Goal: Information Seeking & Learning: Learn about a topic

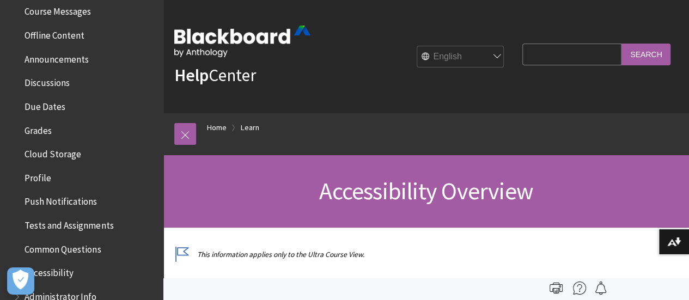
scroll to position [406, 0]
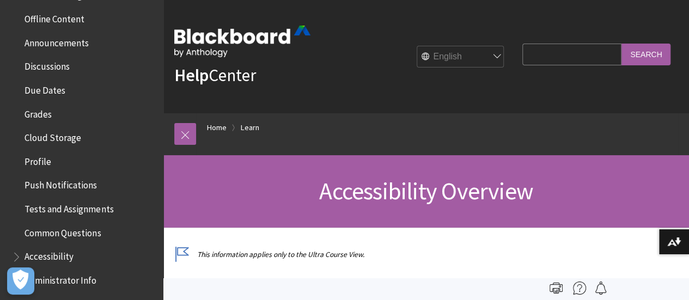
click at [48, 113] on span "Grades" at bounding box center [37, 112] width 27 height 15
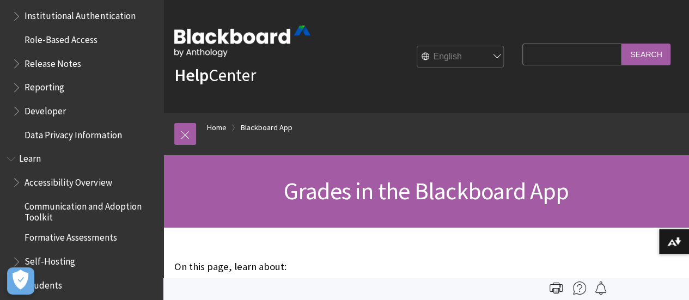
scroll to position [734, 0]
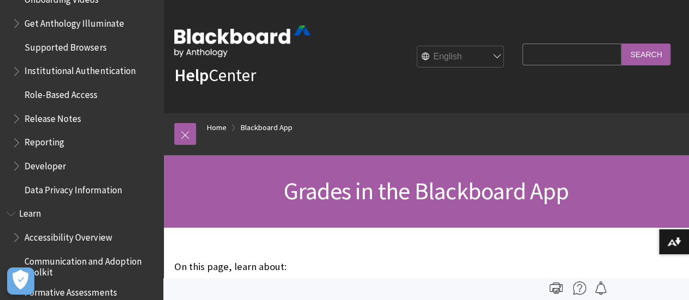
click at [562, 59] on input "Search Query" at bounding box center [571, 54] width 99 height 21
type input "grammaly"
click at [638, 58] on input "Search" at bounding box center [645, 54] width 49 height 21
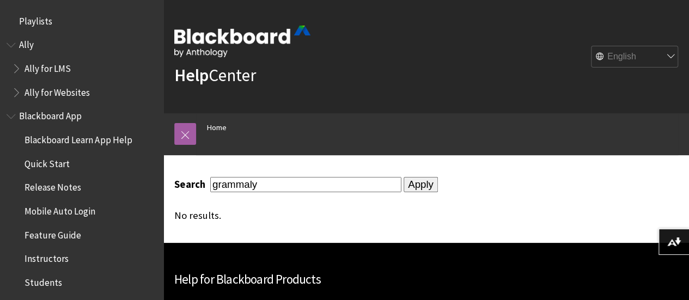
click at [409, 188] on input "Apply" at bounding box center [420, 184] width 34 height 15
click at [268, 181] on input "grammaly" at bounding box center [305, 184] width 191 height 15
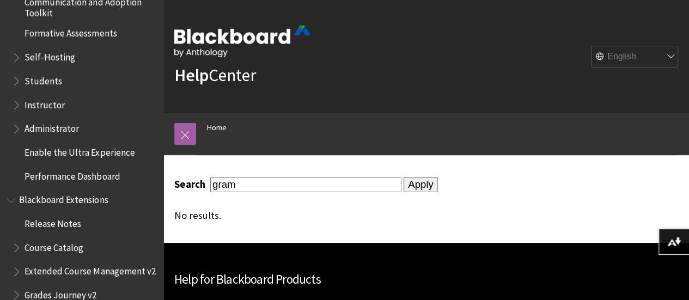
scroll to position [992, 0]
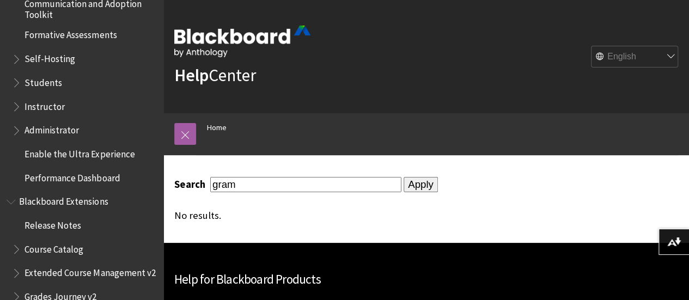
type input "gram"
click at [80, 198] on span "Blackboard Extensions" at bounding box center [66, 199] width 95 height 15
click at [92, 180] on span "Performance Dashboard" at bounding box center [71, 175] width 95 height 15
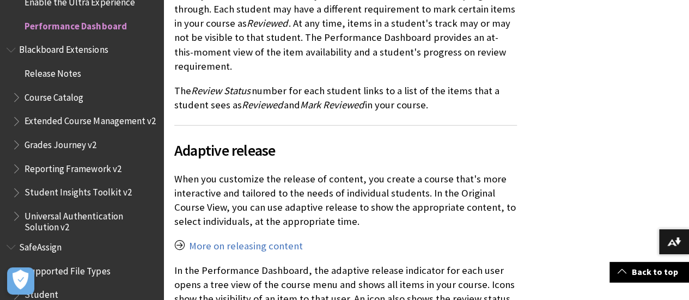
scroll to position [1506, 0]
